Goal: Communication & Community: Ask a question

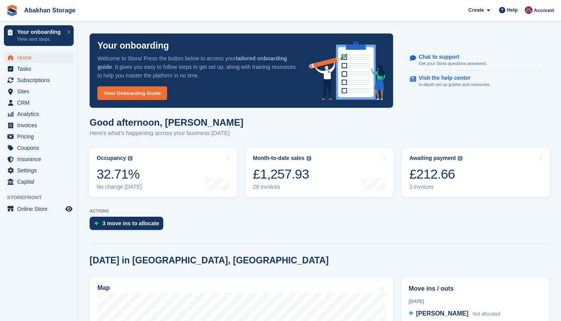
scroll to position [172, 0]
click at [127, 225] on div "3 move ins to allocate" at bounding box center [130, 223] width 57 height 6
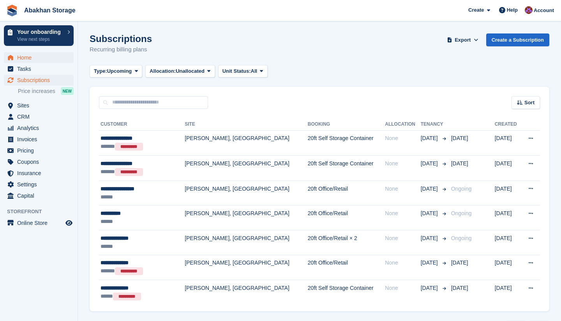
click at [38, 60] on span "Home" at bounding box center [40, 57] width 47 height 11
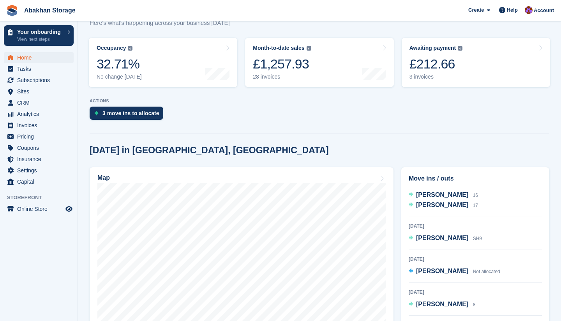
scroll to position [204, 0]
click at [505, 11] on span at bounding box center [501, 9] width 9 height 9
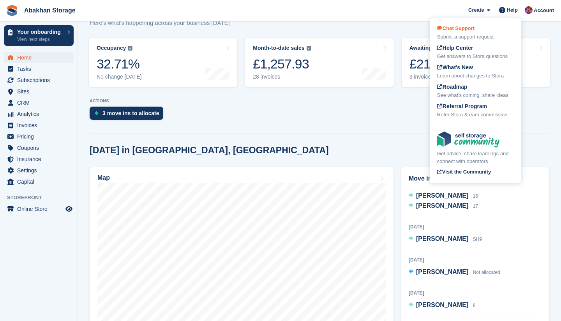
click at [484, 30] on div "Chat Support Submit a support request" at bounding box center [475, 33] width 77 height 16
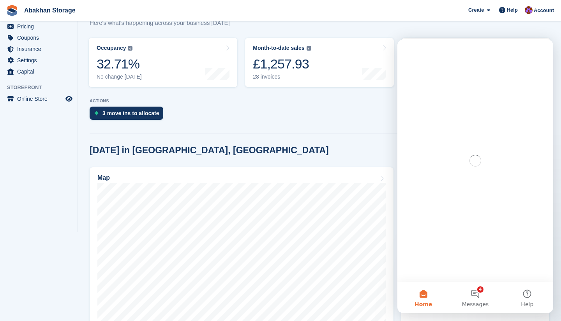
scroll to position [0, 0]
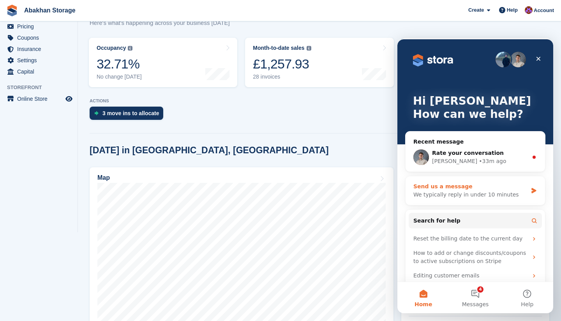
click at [465, 192] on div "We typically reply in under 10 minutes" at bounding box center [470, 195] width 114 height 8
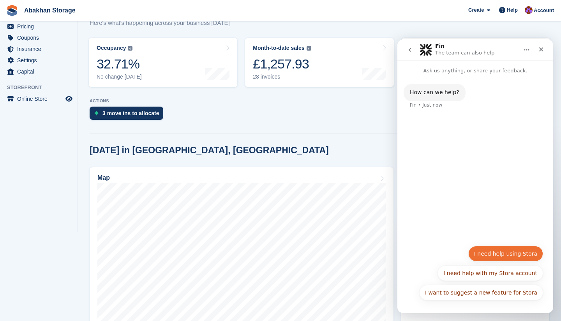
click at [507, 253] on button "I need help using Stora" at bounding box center [505, 254] width 75 height 16
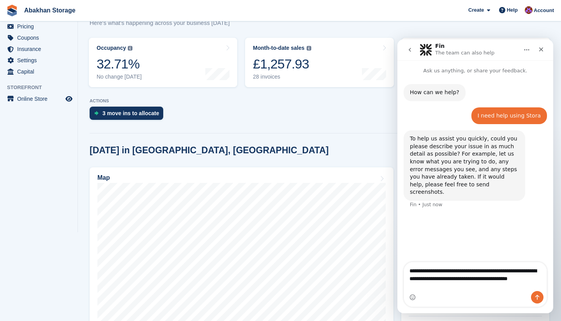
click at [454, 280] on textarea "**********" at bounding box center [475, 276] width 143 height 29
type textarea "**********"
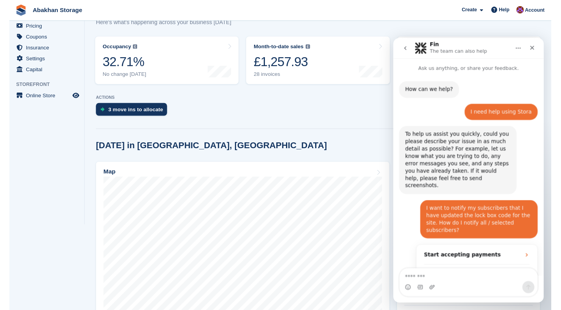
scroll to position [124, 0]
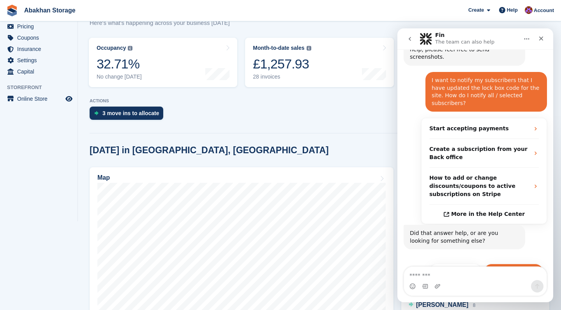
click at [506, 264] on button "Get more help 👤" at bounding box center [513, 272] width 59 height 16
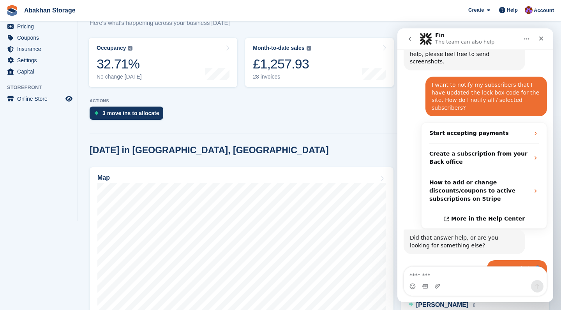
click at [202, 116] on div "3 move ins to allocate" at bounding box center [319, 115] width 459 height 17
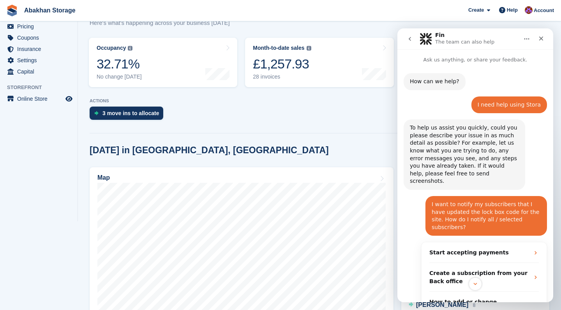
scroll to position [0, 0]
click at [411, 44] on button "go back" at bounding box center [409, 39] width 15 height 15
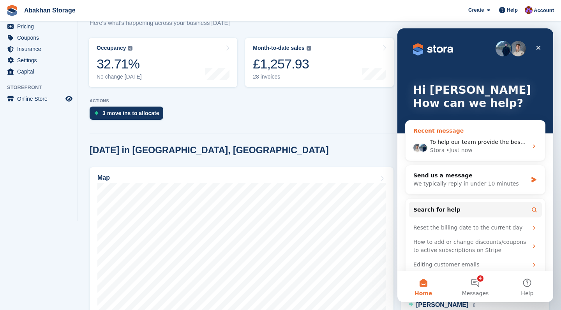
click at [481, 154] on div "Stora • Just now" at bounding box center [479, 150] width 98 height 8
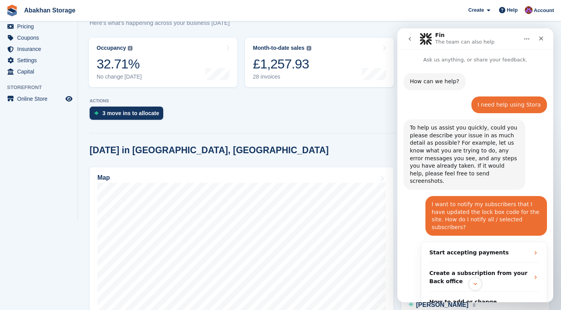
scroll to position [12, 0]
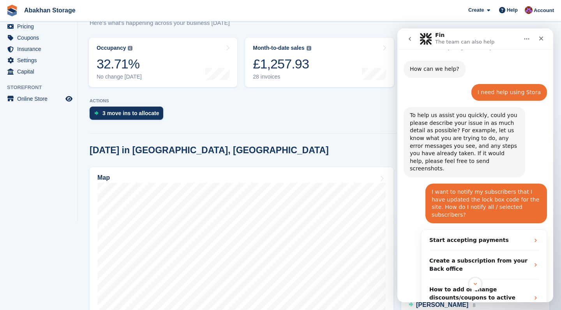
click at [411, 42] on icon "go back" at bounding box center [410, 39] width 6 height 6
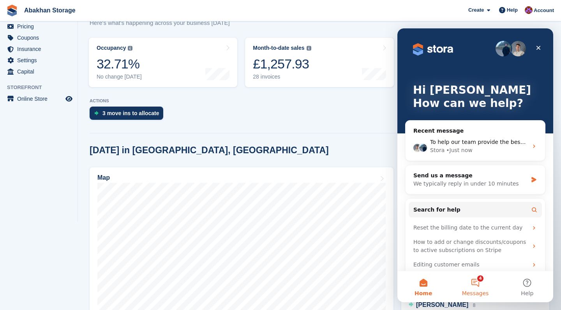
scroll to position [0, 0]
click at [468, 287] on button "4 Messages" at bounding box center [475, 286] width 52 height 31
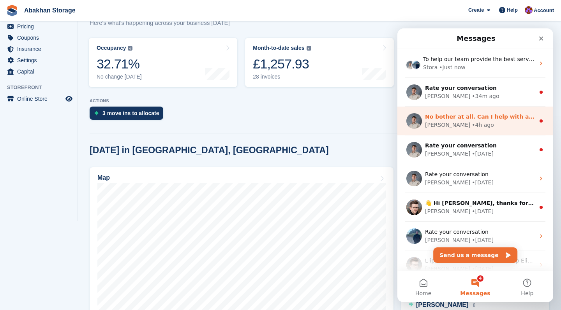
click at [472, 122] on div "• 4h ago" at bounding box center [483, 125] width 22 height 8
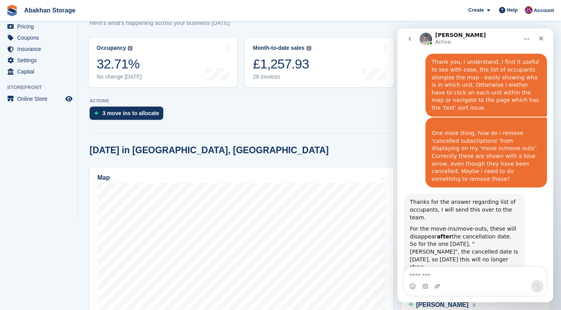
scroll to position [993, 0]
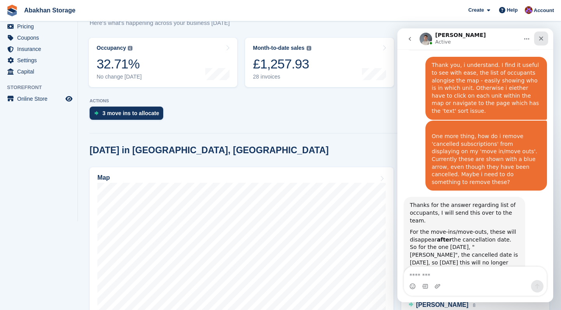
click at [542, 38] on icon "Close" at bounding box center [541, 38] width 6 height 6
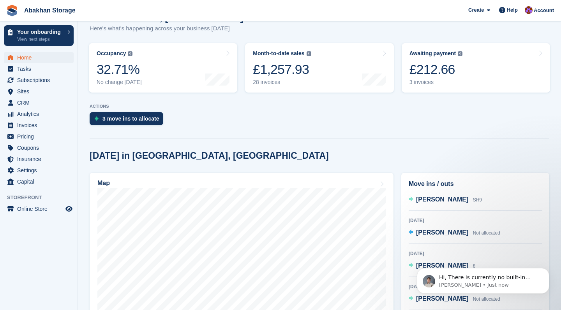
scroll to position [0, 0]
click at [490, 282] on p "Bradley • 5m ago" at bounding box center [489, 285] width 100 height 7
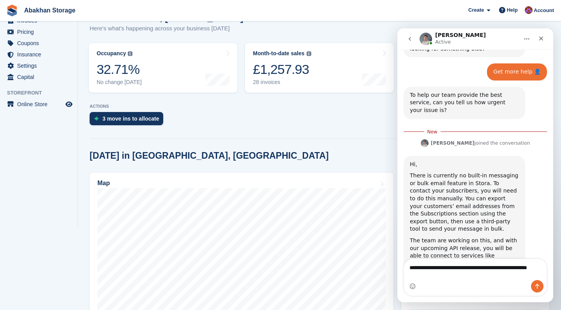
scroll to position [323, 0]
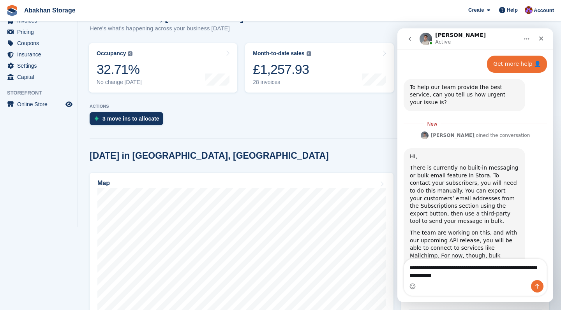
type textarea "**********"
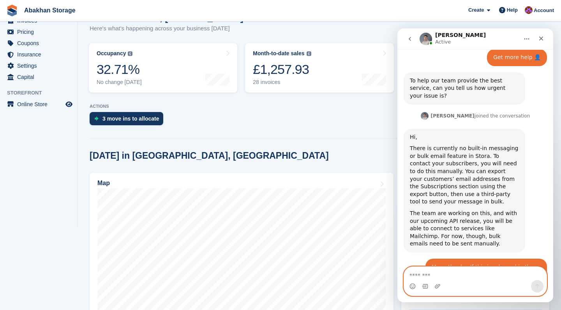
scroll to position [363, 0]
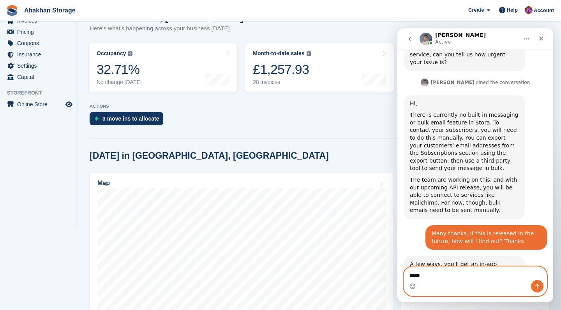
type textarea "******"
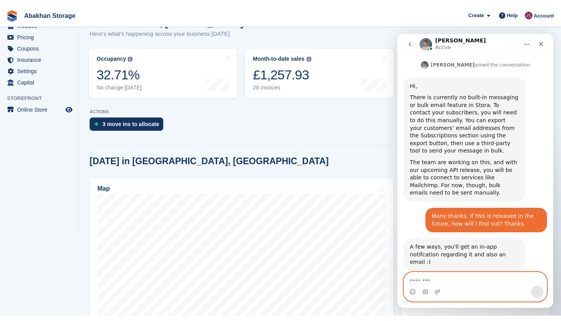
scroll to position [0, 0]
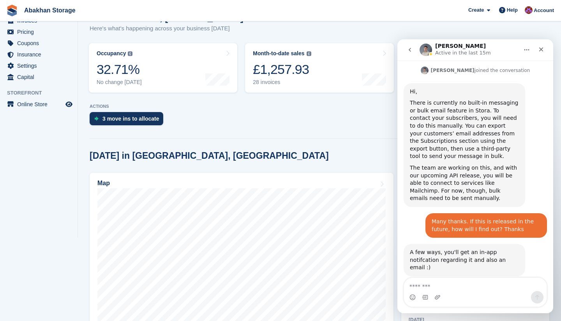
click at [411, 51] on icon "go back" at bounding box center [410, 50] width 6 height 6
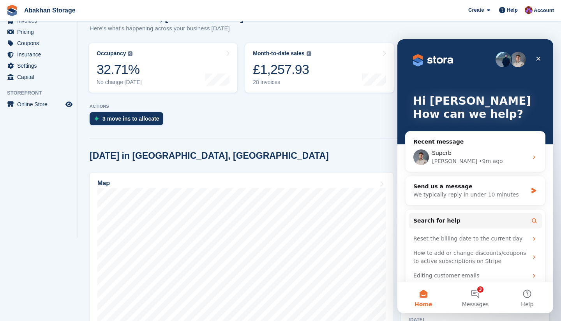
click at [411, 26] on div "Good afternoon, William Here's what's happening across your business today" at bounding box center [319, 27] width 459 height 30
